Goal: Information Seeking & Learning: Check status

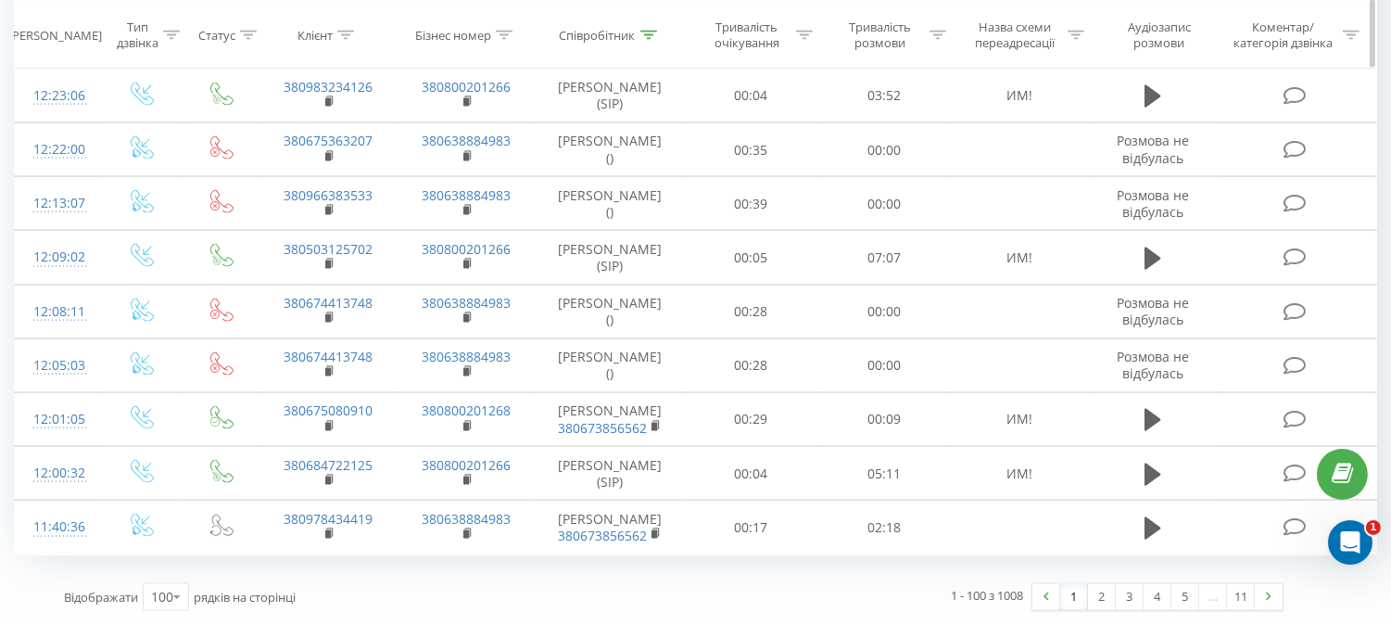
scroll to position [5637, 0]
click at [650, 35] on icon at bounding box center [649, 34] width 17 height 9
click at [647, 39] on icon at bounding box center [649, 34] width 17 height 9
drag, startPoint x: 590, startPoint y: 164, endPoint x: 384, endPoint y: 162, distance: 205.8
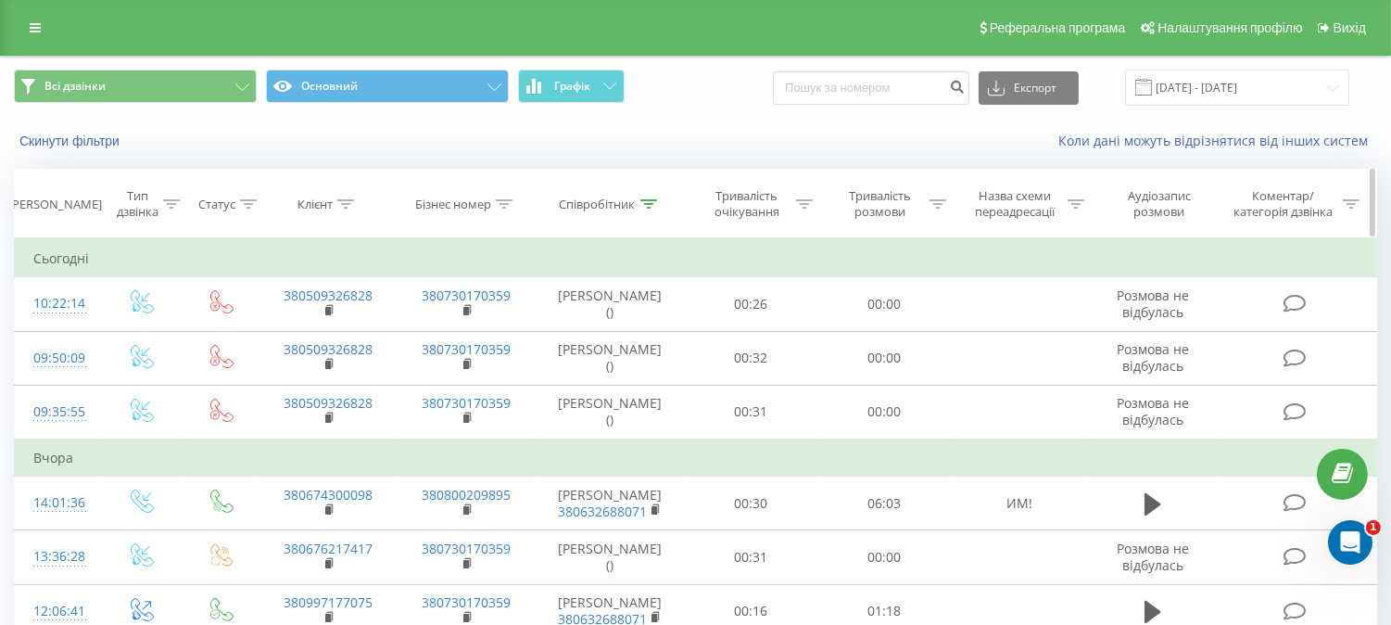
click at [654, 202] on icon at bounding box center [649, 203] width 17 height 9
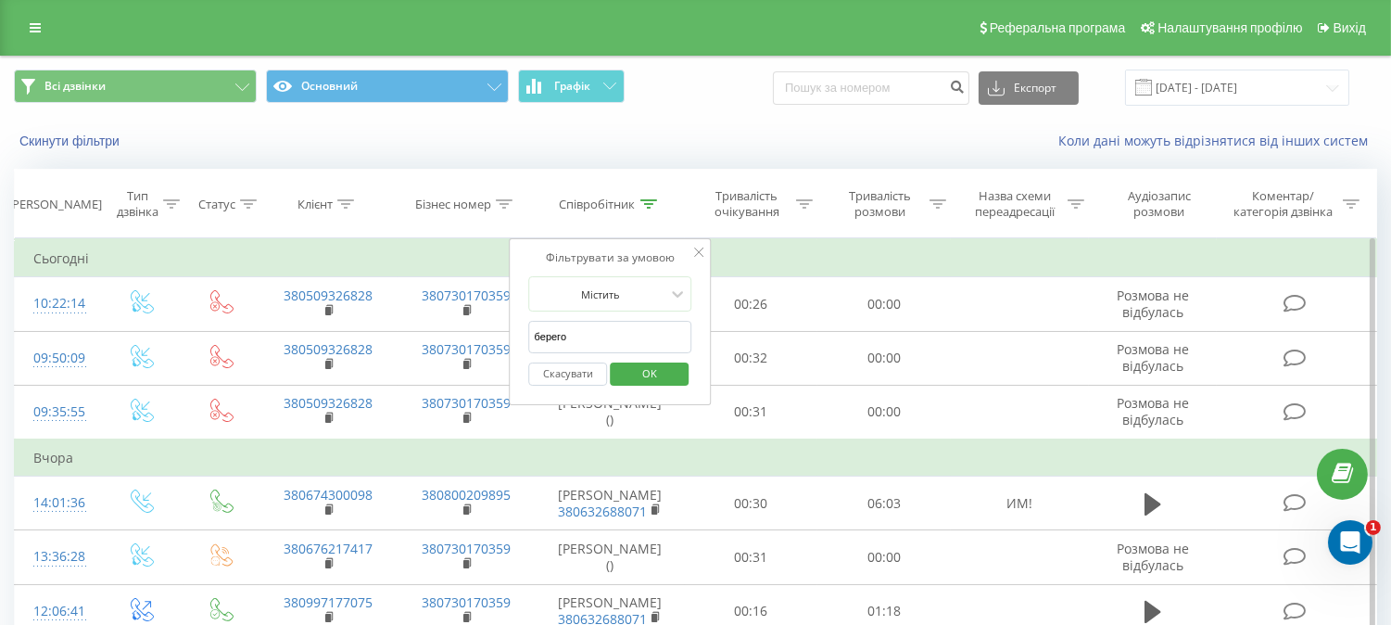
click at [624, 334] on input "берего" at bounding box center [610, 337] width 163 height 32
type input "шабало"
click button "OK" at bounding box center [649, 373] width 79 height 23
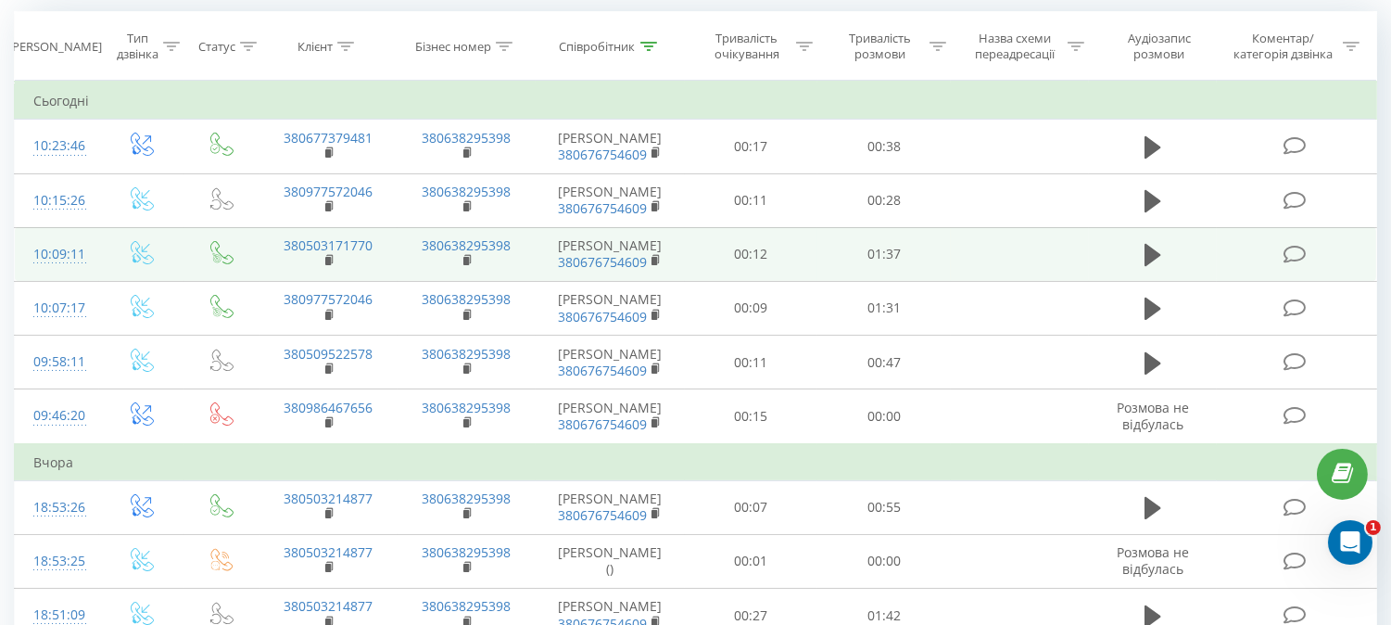
scroll to position [206, 0]
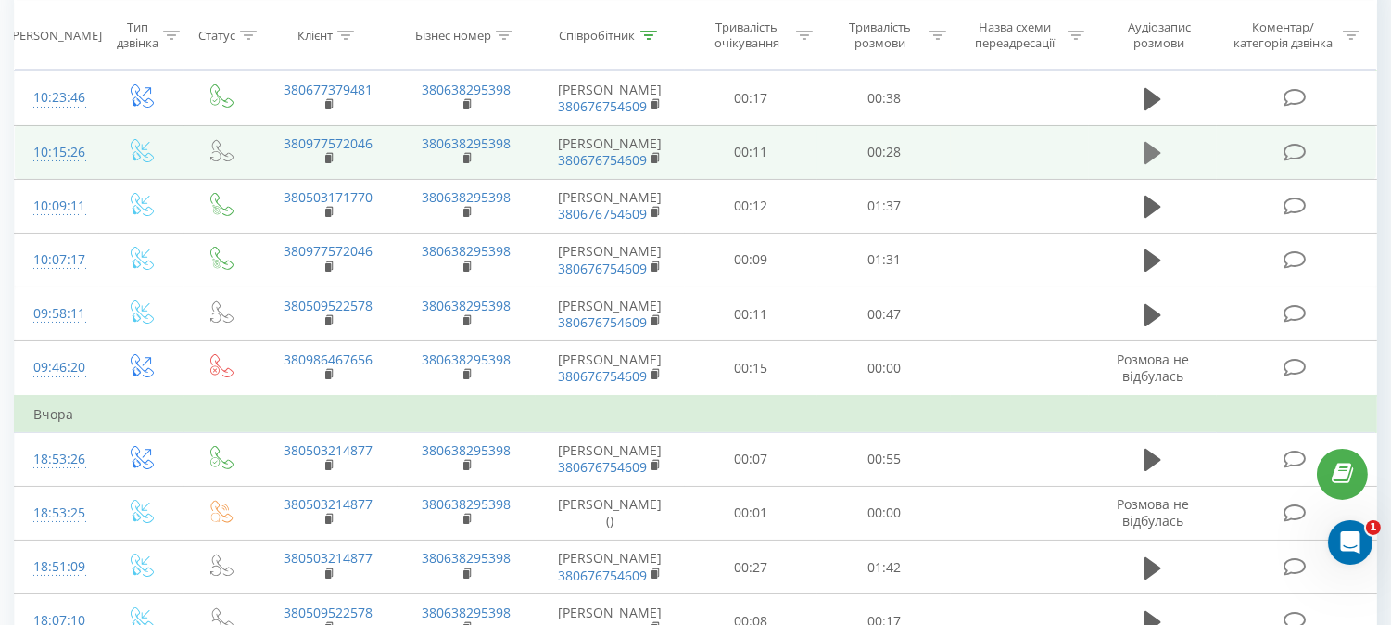
click at [1156, 164] on icon at bounding box center [1153, 153] width 17 height 22
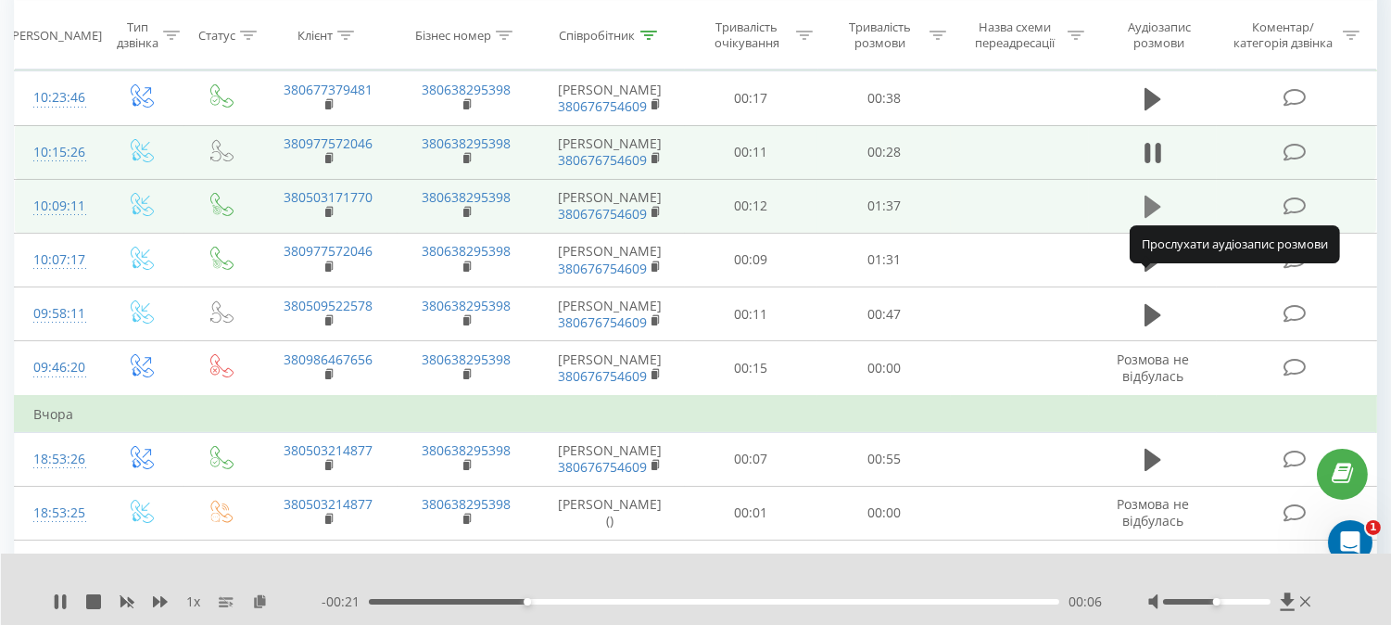
click at [1146, 218] on icon at bounding box center [1153, 207] width 17 height 22
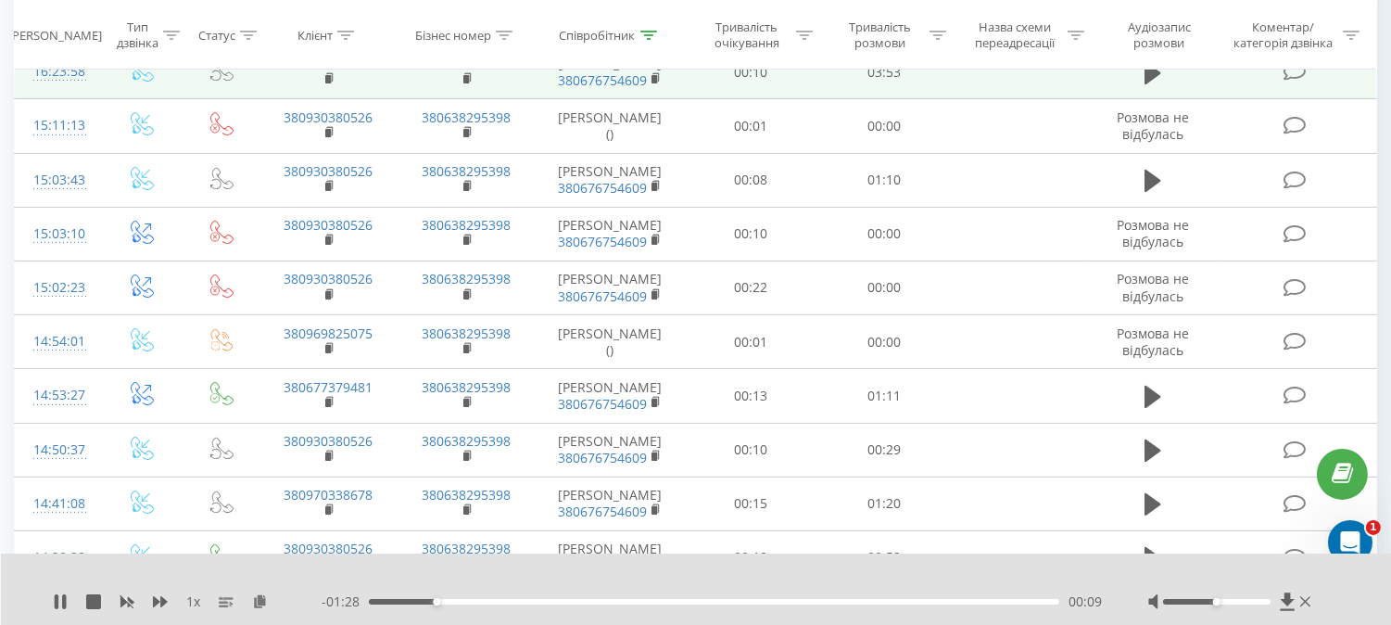
scroll to position [1030, 0]
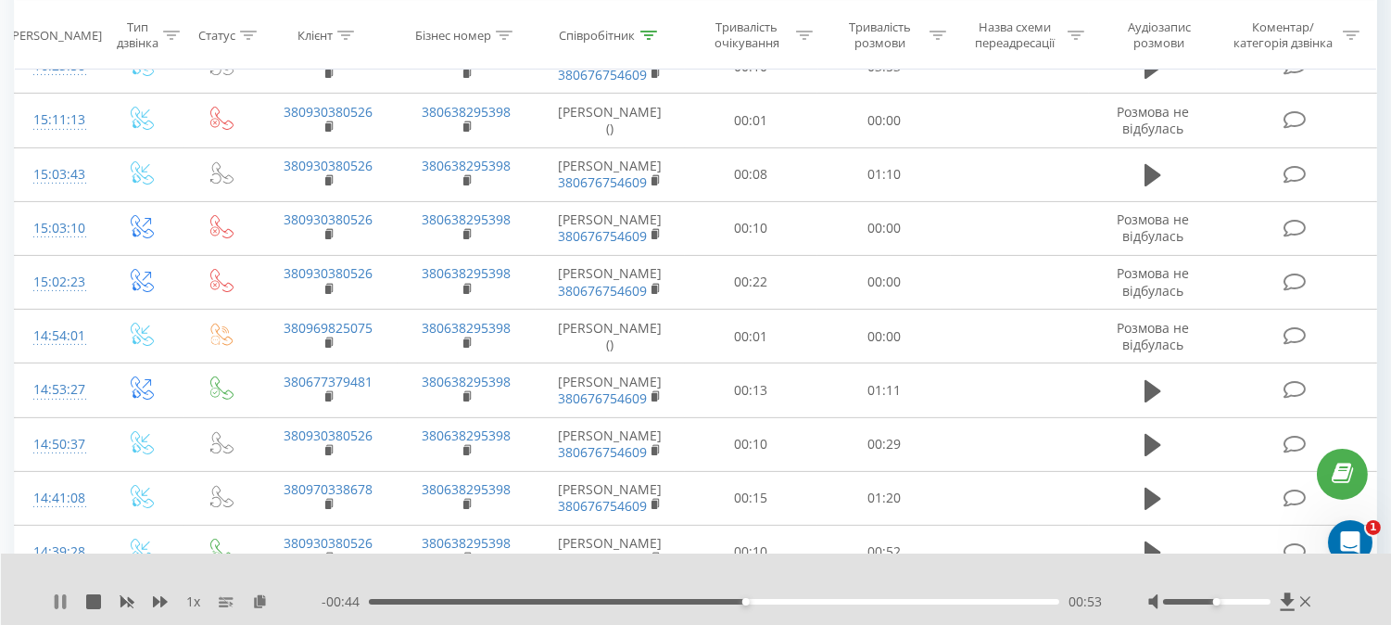
click at [60, 600] on icon at bounding box center [60, 601] width 15 height 15
